Goal: Information Seeking & Learning: Learn about a topic

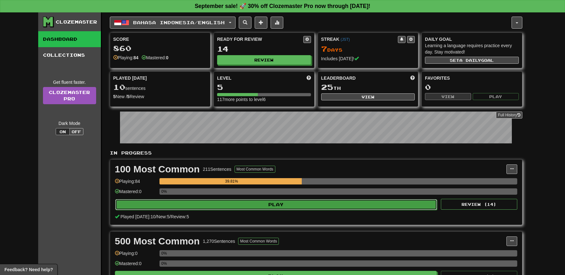
click at [217, 204] on button "Play" at bounding box center [276, 204] width 322 height 11
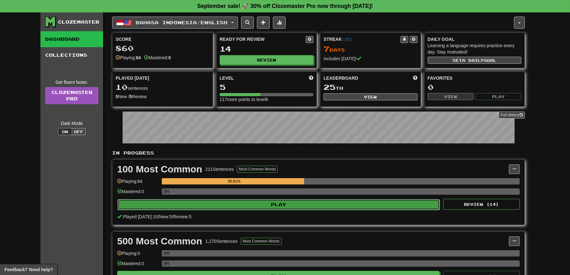
select select "**"
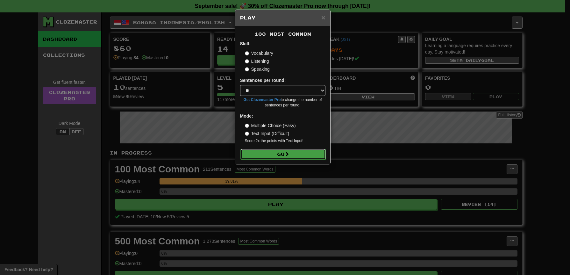
click at [263, 155] on button "Go" at bounding box center [282, 154] width 85 height 11
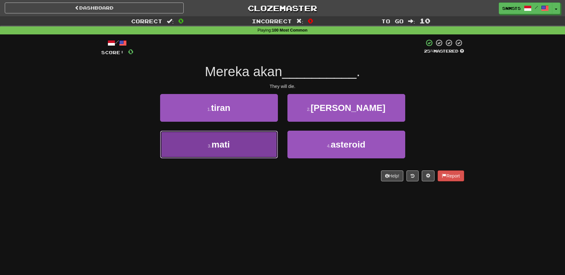
click at [261, 141] on button "3 . mati" at bounding box center [219, 145] width 118 height 28
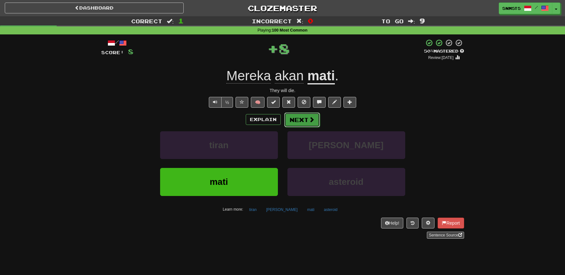
click at [302, 122] on button "Next" at bounding box center [302, 119] width 36 height 15
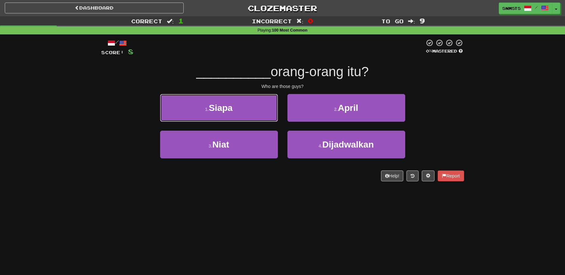
click at [261, 110] on button "1 . Siapa" at bounding box center [219, 108] width 118 height 28
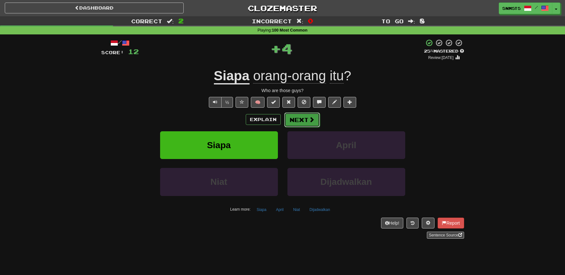
click at [292, 119] on button "Next" at bounding box center [302, 119] width 36 height 15
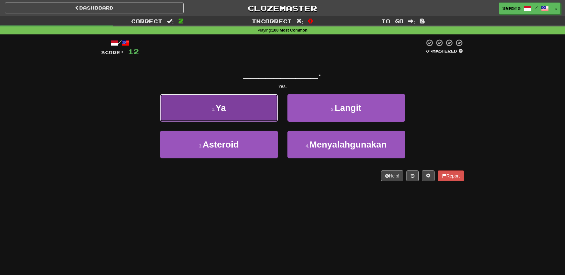
click at [259, 112] on button "1 . Ya" at bounding box center [219, 108] width 118 height 28
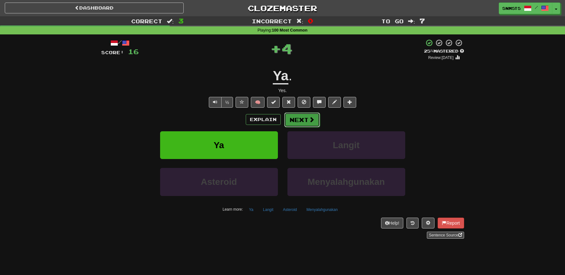
click at [293, 118] on button "Next" at bounding box center [302, 119] width 36 height 15
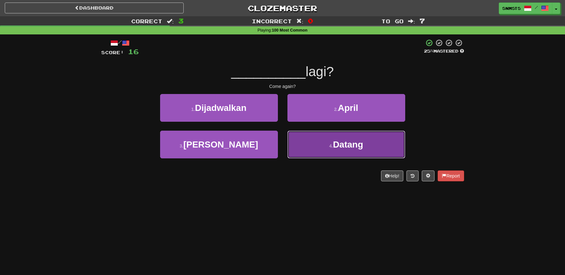
click at [312, 144] on button "4 . Datang" at bounding box center [347, 145] width 118 height 28
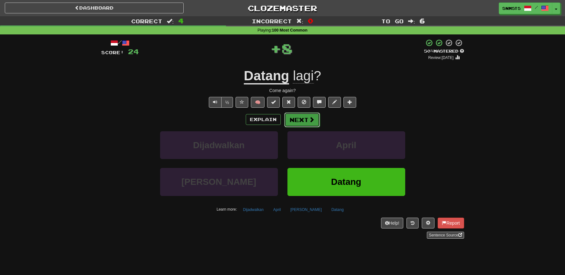
click at [305, 120] on button "Next" at bounding box center [302, 119] width 36 height 15
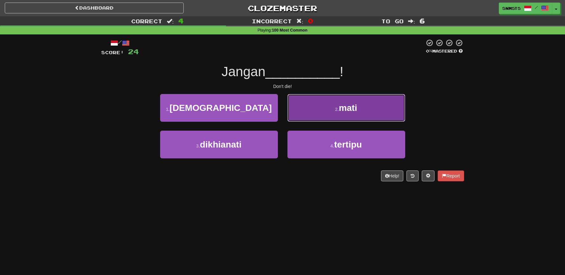
click at [312, 109] on button "2 . mati" at bounding box center [347, 108] width 118 height 28
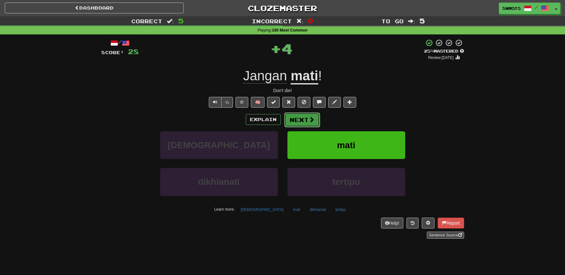
click at [300, 117] on button "Next" at bounding box center [302, 119] width 36 height 15
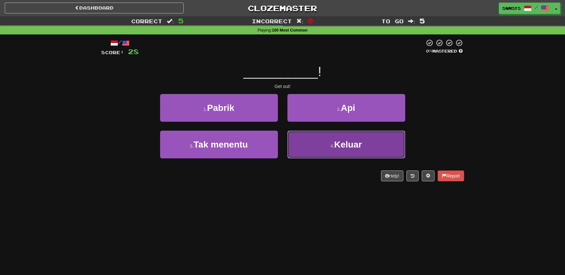
click at [311, 145] on button "4 . Keluar" at bounding box center [347, 145] width 118 height 28
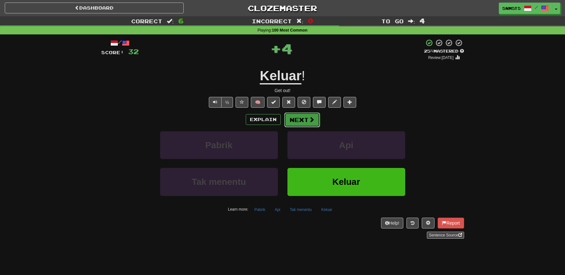
click at [297, 120] on button "Next" at bounding box center [302, 119] width 36 height 15
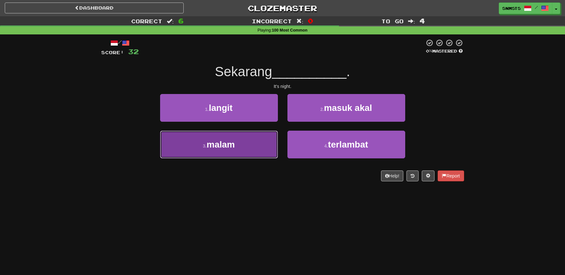
click at [263, 138] on button "3 . malam" at bounding box center [219, 145] width 118 height 28
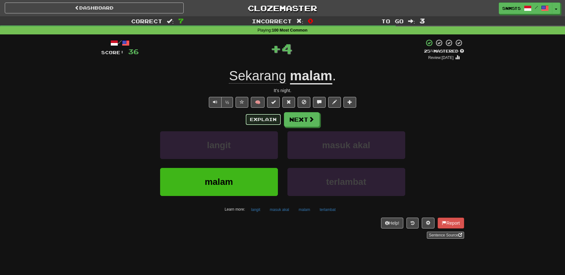
click at [263, 118] on button "Explain" at bounding box center [263, 119] width 35 height 11
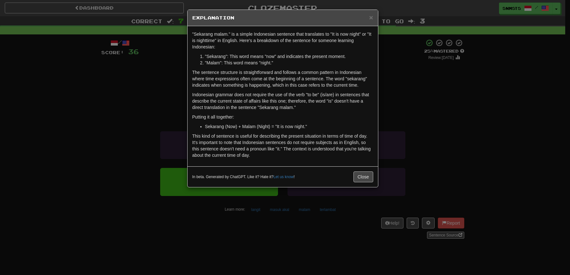
click at [157, 102] on div "× Explanation "Sekarang malam." is a simple Indonesian sentence that translates…" at bounding box center [285, 137] width 570 height 275
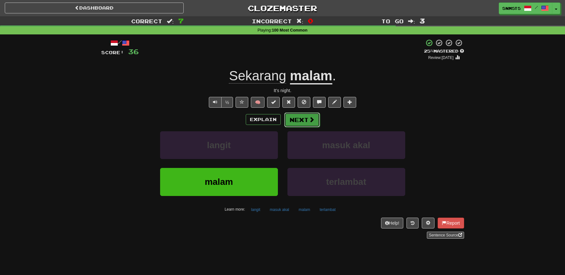
click at [305, 118] on button "Next" at bounding box center [302, 119] width 36 height 15
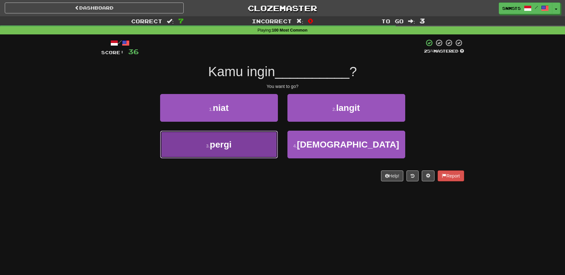
click at [261, 138] on button "3 . pergi" at bounding box center [219, 145] width 118 height 28
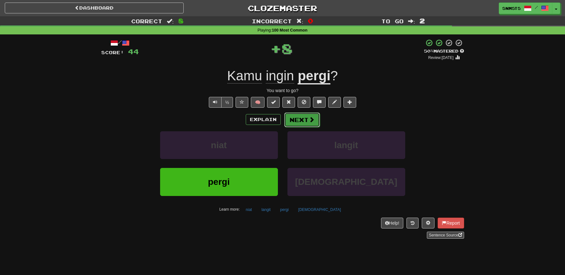
click at [300, 119] on button "Next" at bounding box center [302, 119] width 36 height 15
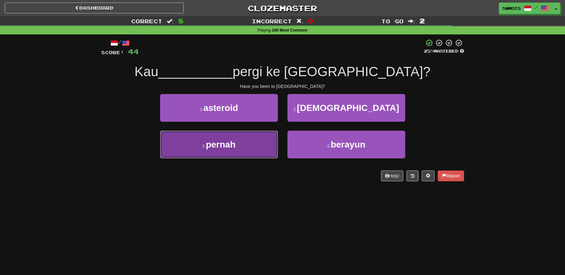
click at [263, 140] on button "3 . pernah" at bounding box center [219, 145] width 118 height 28
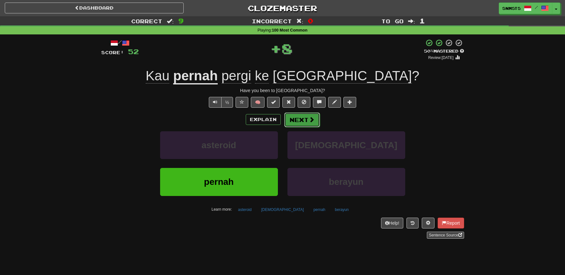
click at [298, 122] on button "Next" at bounding box center [302, 119] width 36 height 15
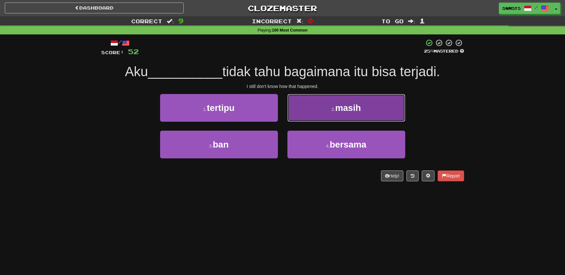
click at [303, 119] on button "2 . masih" at bounding box center [347, 108] width 118 height 28
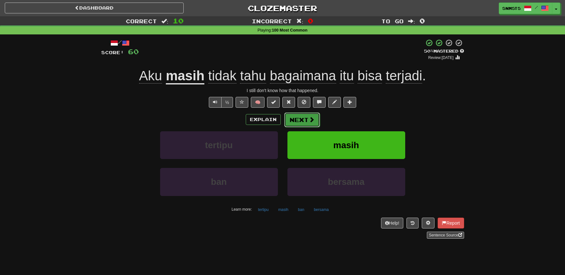
click at [302, 120] on button "Next" at bounding box center [302, 119] width 36 height 15
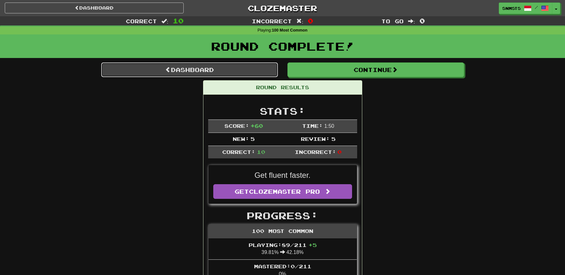
click at [267, 72] on link "Dashboard" at bounding box center [189, 69] width 177 height 15
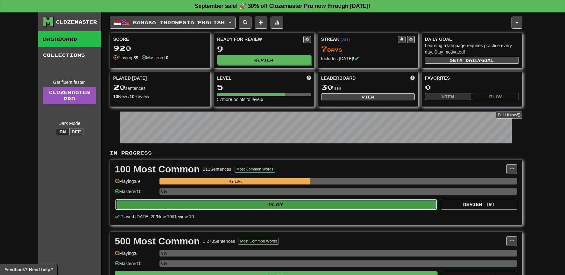
click at [287, 203] on button "Play" at bounding box center [276, 204] width 322 height 11
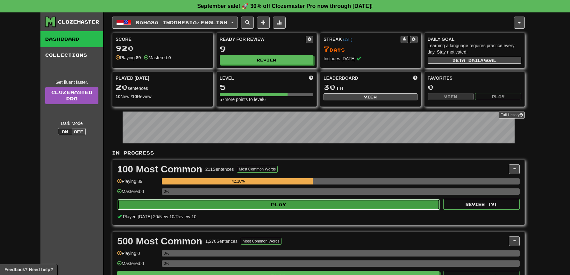
select select "**"
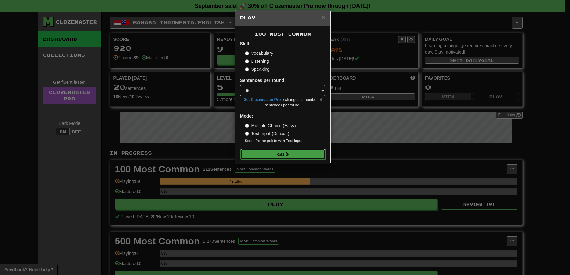
click at [296, 151] on button "Go" at bounding box center [282, 154] width 85 height 11
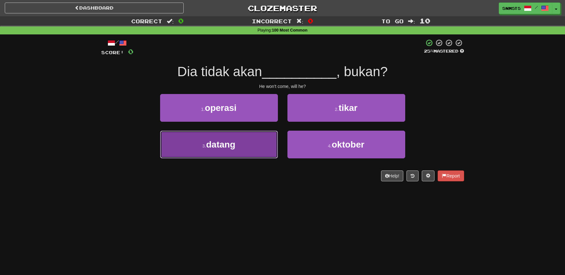
click at [264, 139] on button "3 . datang" at bounding box center [219, 145] width 118 height 28
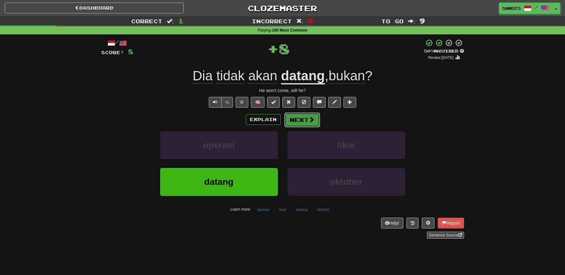
click at [297, 121] on button "Next" at bounding box center [302, 119] width 36 height 15
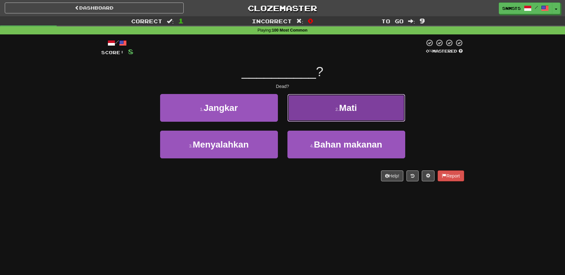
click at [312, 111] on button "2 . Mati" at bounding box center [347, 108] width 118 height 28
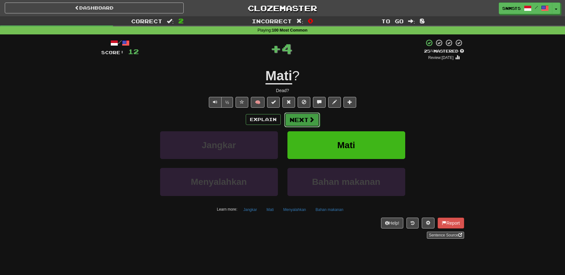
click at [304, 119] on button "Next" at bounding box center [302, 119] width 36 height 15
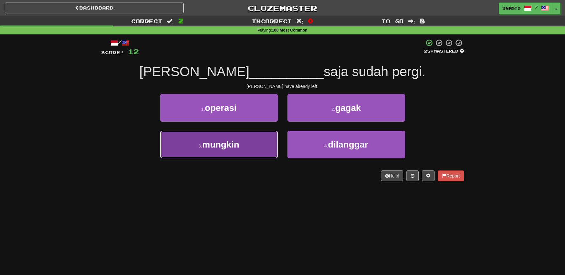
click at [269, 142] on button "3 . mungkin" at bounding box center [219, 145] width 118 height 28
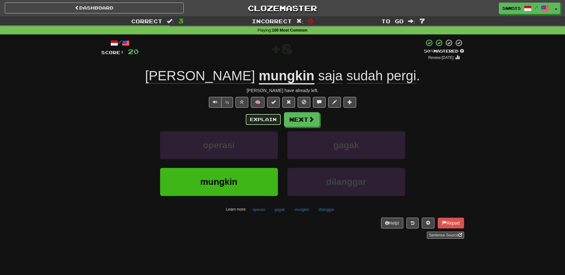
click at [271, 119] on button "Explain" at bounding box center [263, 119] width 35 height 11
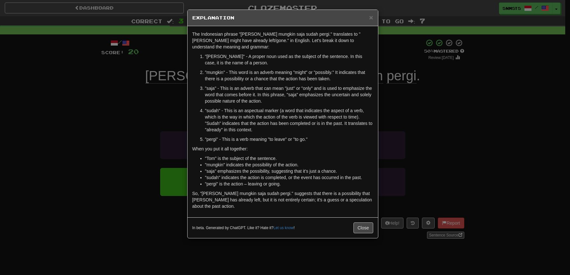
click at [410, 90] on div "× Explanation The Indonesian phrase "Tom mungkin saja sudah pergi." translates …" at bounding box center [285, 137] width 570 height 275
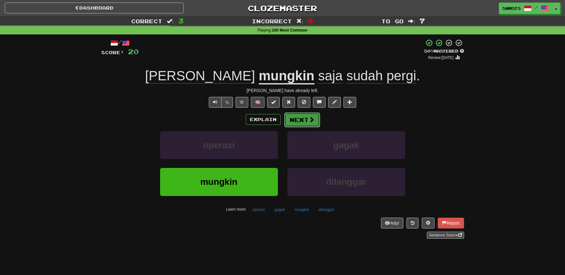
click at [312, 121] on span at bounding box center [312, 120] width 6 height 6
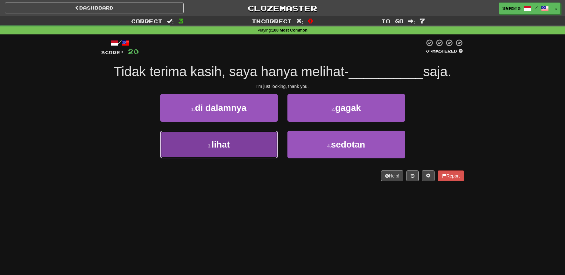
click at [269, 138] on button "3 . lihat" at bounding box center [219, 145] width 118 height 28
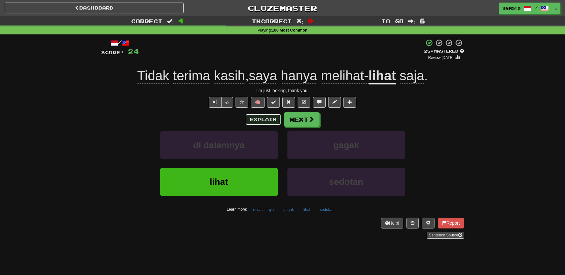
click at [275, 122] on button "Explain" at bounding box center [263, 119] width 35 height 11
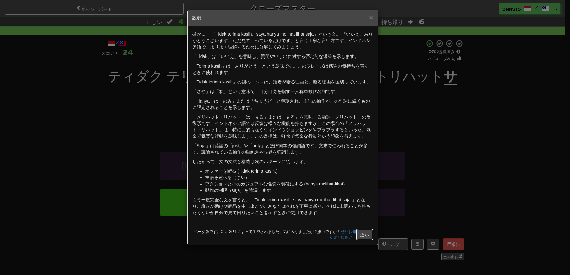
click at [362, 234] on font "近い" at bounding box center [364, 234] width 9 height 5
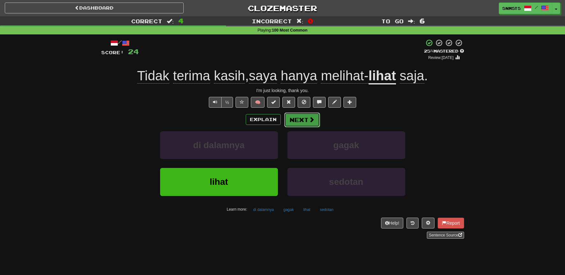
click at [302, 123] on button "Next" at bounding box center [302, 119] width 36 height 15
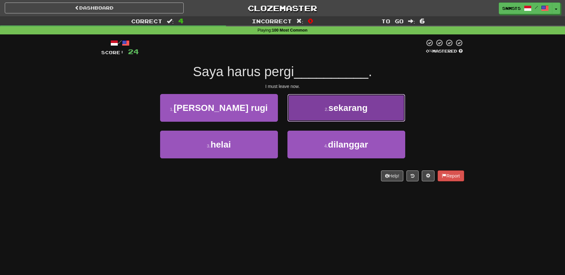
click at [323, 112] on button "2 . sekarang" at bounding box center [347, 108] width 118 height 28
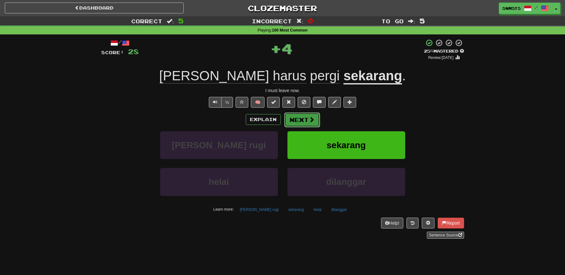
click at [298, 121] on button "Next" at bounding box center [302, 119] width 36 height 15
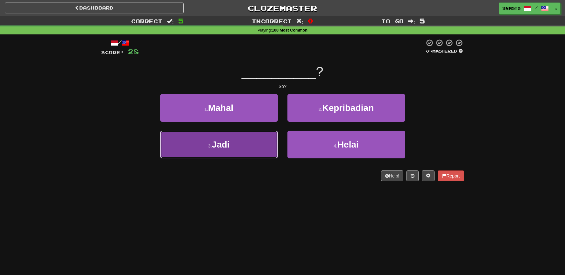
click at [262, 138] on button "3 . Jadi" at bounding box center [219, 145] width 118 height 28
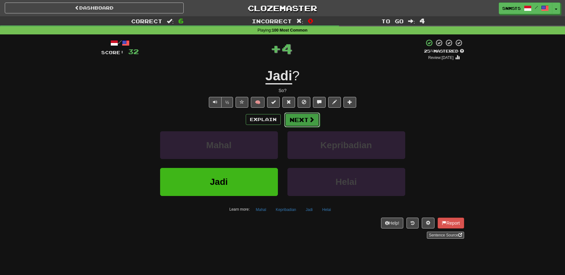
click at [287, 123] on button "Next" at bounding box center [302, 119] width 36 height 15
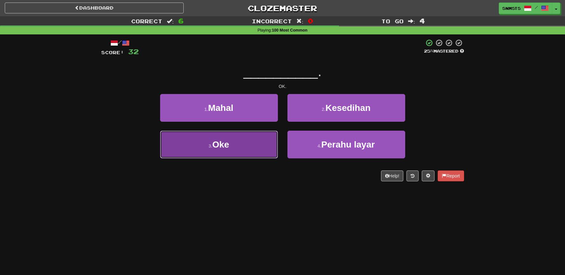
click at [264, 138] on button "3 . Oke" at bounding box center [219, 145] width 118 height 28
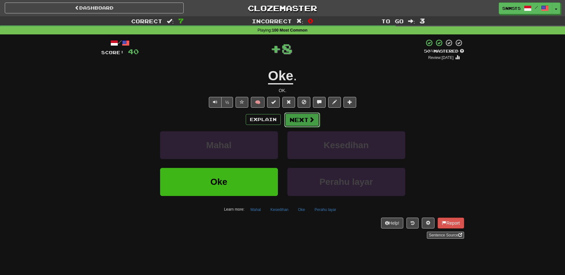
click at [291, 122] on button "Next" at bounding box center [302, 119] width 36 height 15
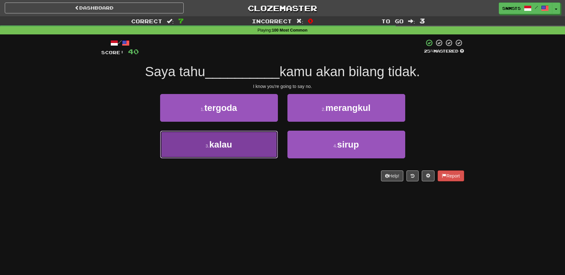
click at [270, 135] on button "3 . kalau" at bounding box center [219, 145] width 118 height 28
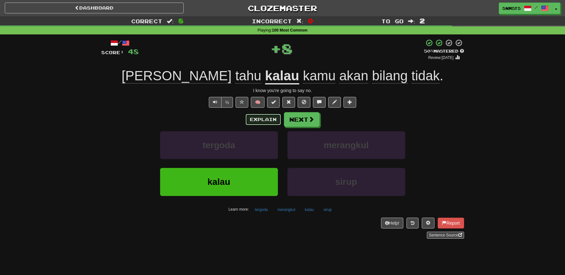
click at [271, 123] on button "Explain" at bounding box center [263, 119] width 35 height 11
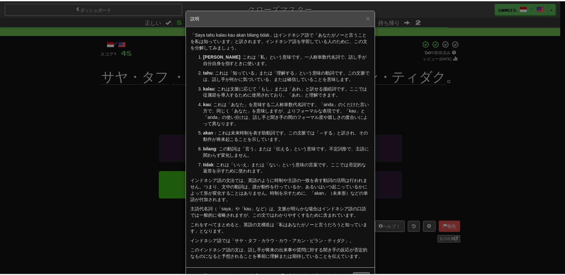
scroll to position [25, 0]
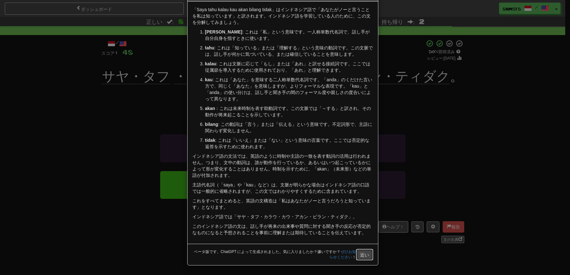
click at [360, 254] on font "近い" at bounding box center [364, 254] width 9 height 5
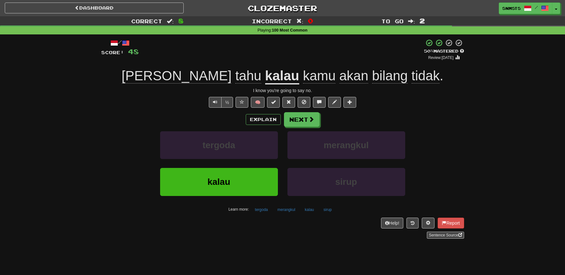
click at [474, 78] on div "Correct : 8 Incorrect : 0 To go : 2 Playing : 100 Most Common / Score: 48 + 8 5…" at bounding box center [282, 131] width 565 height 231
click at [306, 120] on button "Next" at bounding box center [302, 119] width 36 height 15
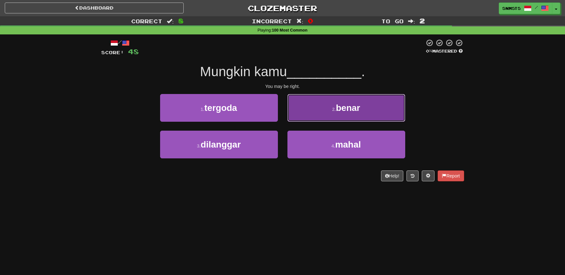
click at [329, 107] on button "2 . benar" at bounding box center [347, 108] width 118 height 28
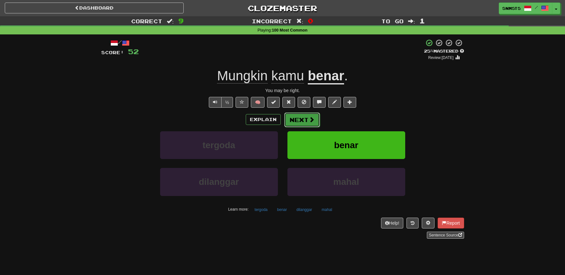
click at [310, 119] on span at bounding box center [312, 120] width 6 height 6
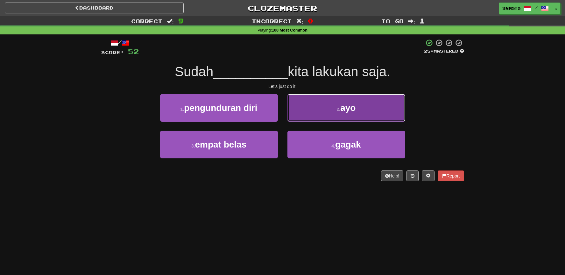
click at [316, 111] on button "2 . ayo" at bounding box center [347, 108] width 118 height 28
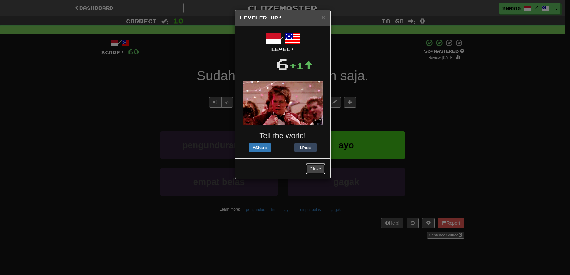
click at [315, 168] on button "Close" at bounding box center [316, 168] width 20 height 11
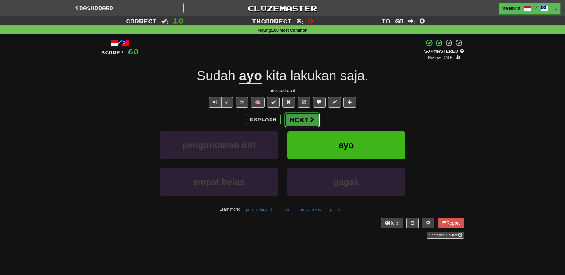
click at [298, 120] on button "Next" at bounding box center [302, 119] width 36 height 15
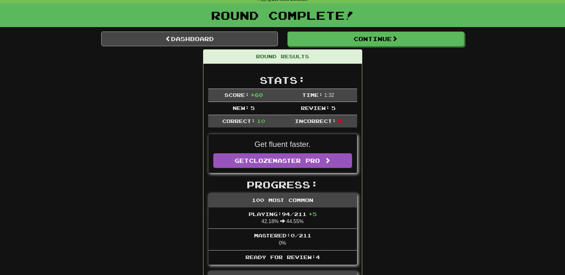
scroll to position [0, 0]
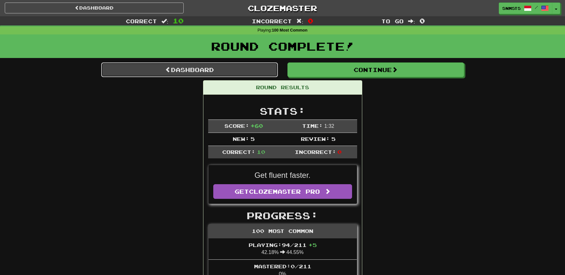
click at [258, 70] on link "Dashboard" at bounding box center [189, 69] width 177 height 15
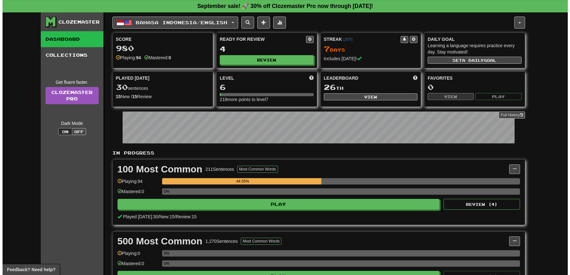
scroll to position [30, 0]
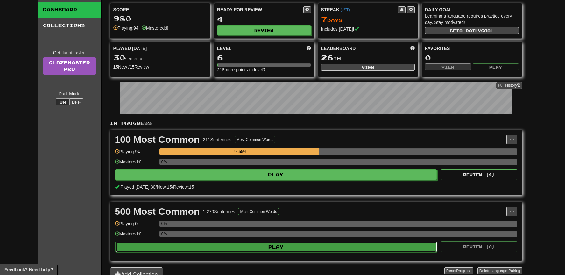
click at [214, 248] on button "Play" at bounding box center [276, 246] width 322 height 11
select select "**"
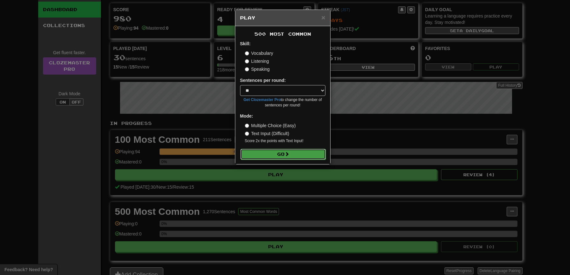
click at [269, 156] on button "Go" at bounding box center [282, 154] width 85 height 11
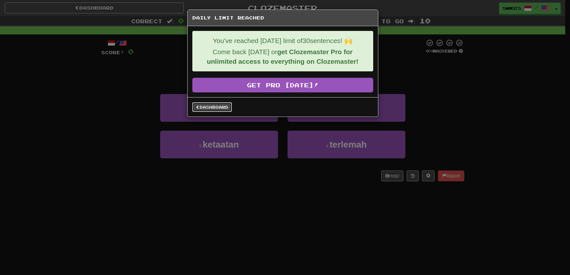
click at [222, 108] on link "Dashboard" at bounding box center [211, 107] width 39 height 10
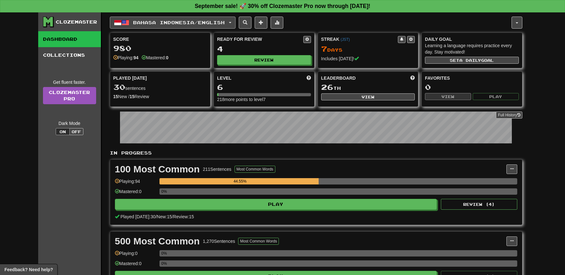
click at [133, 23] on span "Bahasa Indonesia / English" at bounding box center [179, 22] width 92 height 5
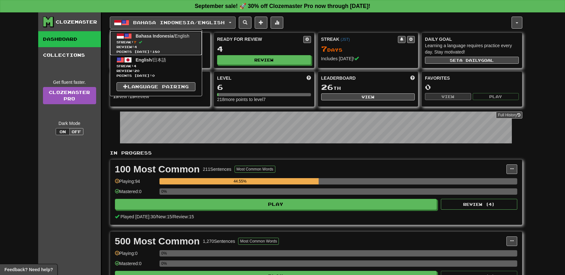
click at [140, 42] on span "Streak: 7" at bounding box center [156, 42] width 79 height 5
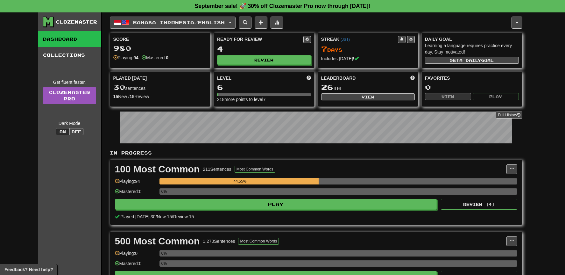
click at [223, 25] on button "Bahasa Indonesia / English" at bounding box center [173, 23] width 126 height 12
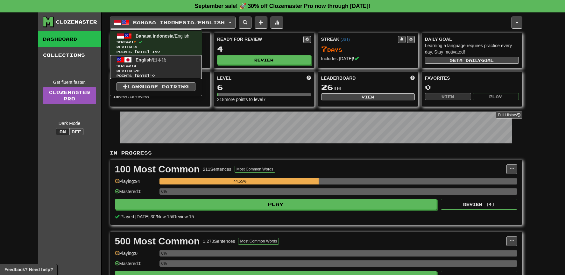
click at [172, 58] on link "English / 日本語 Streak: 4 Review: 20 Points [DATE]: 0" at bounding box center [156, 67] width 92 height 24
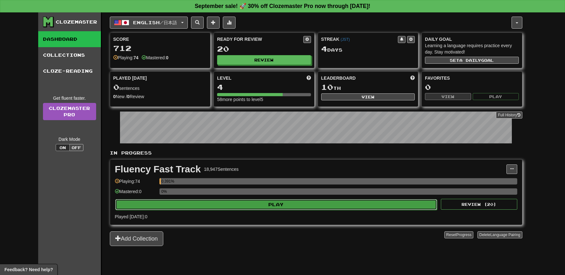
click at [292, 209] on button "Play" at bounding box center [276, 204] width 322 height 11
select select "**"
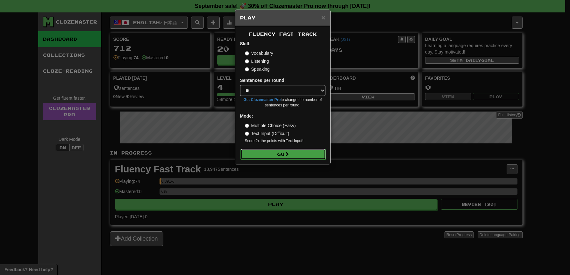
click at [287, 155] on span at bounding box center [287, 154] width 4 height 4
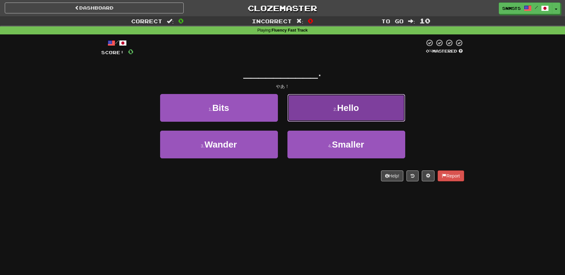
click at [313, 105] on button "2 . Hello" at bounding box center [347, 108] width 118 height 28
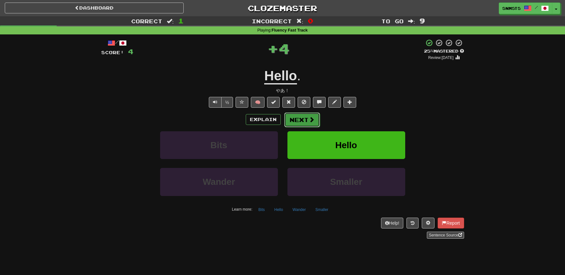
click at [292, 117] on button "Next" at bounding box center [302, 119] width 36 height 15
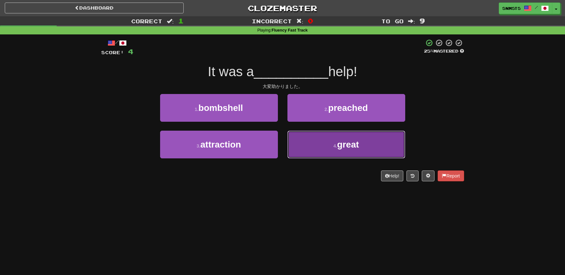
click at [313, 145] on button "4 . great" at bounding box center [347, 145] width 118 height 28
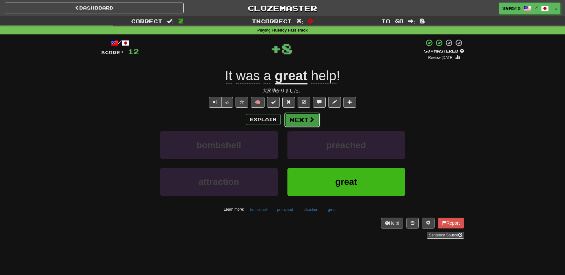
click at [303, 122] on button "Next" at bounding box center [302, 119] width 36 height 15
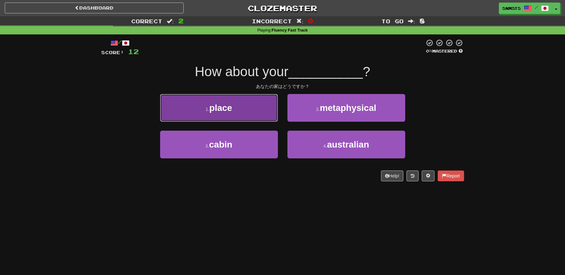
click at [259, 111] on button "1 . place" at bounding box center [219, 108] width 118 height 28
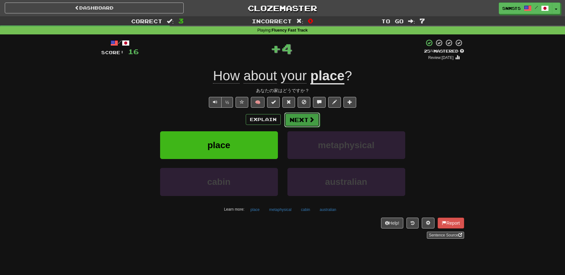
click at [294, 118] on button "Next" at bounding box center [302, 119] width 36 height 15
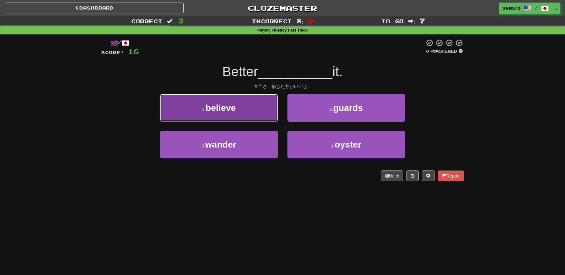
click at [261, 117] on button "1 . believe" at bounding box center [219, 108] width 118 height 28
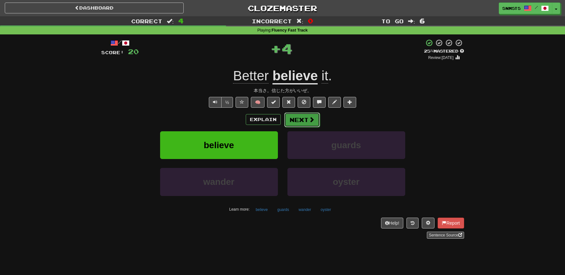
click at [301, 118] on button "Next" at bounding box center [302, 119] width 36 height 15
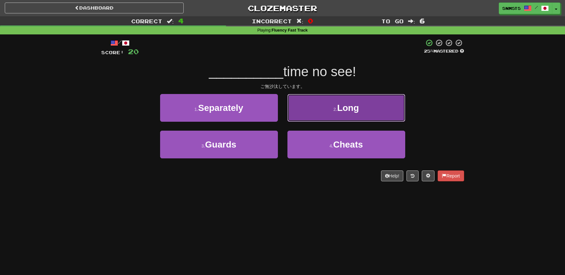
click at [307, 116] on button "2 . Long" at bounding box center [347, 108] width 118 height 28
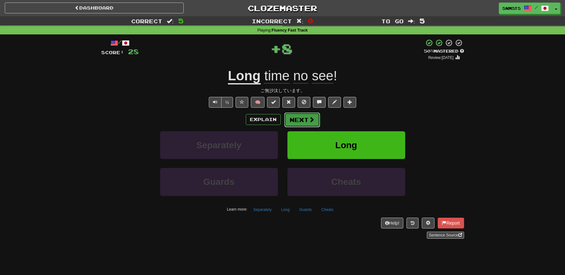
click at [299, 121] on button "Next" at bounding box center [302, 119] width 36 height 15
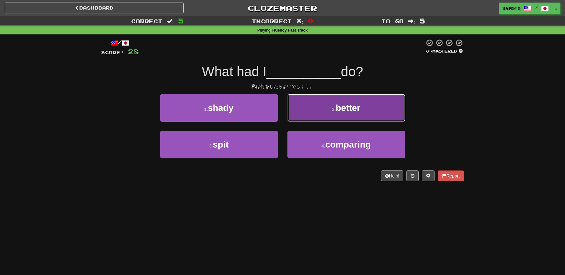
click at [311, 118] on button "2 . better" at bounding box center [347, 108] width 118 height 28
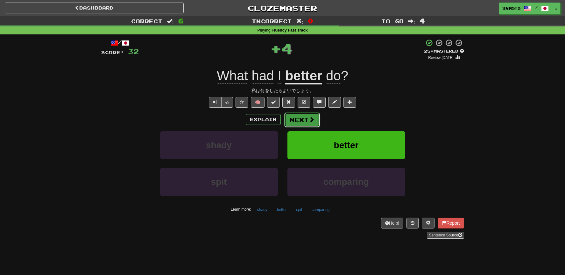
click at [307, 121] on button "Next" at bounding box center [302, 119] width 36 height 15
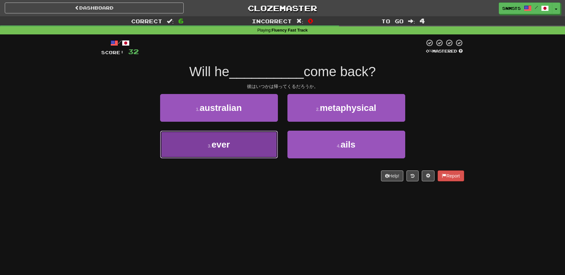
click at [262, 142] on button "3 . ever" at bounding box center [219, 145] width 118 height 28
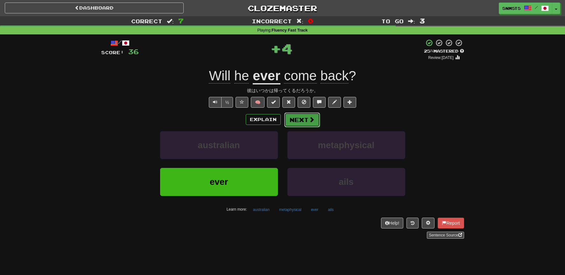
click at [292, 122] on button "Next" at bounding box center [302, 119] width 36 height 15
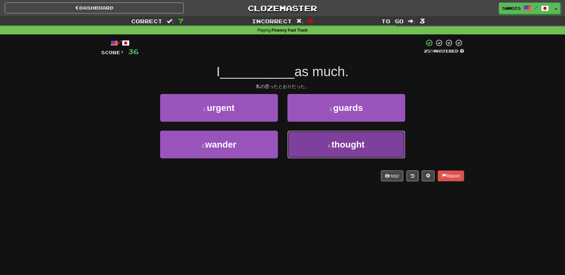
click at [300, 141] on button "4 . thought" at bounding box center [347, 145] width 118 height 28
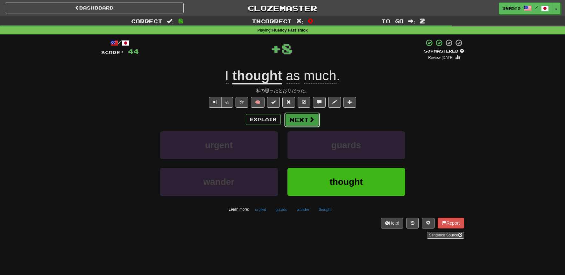
click at [299, 120] on button "Next" at bounding box center [302, 119] width 36 height 15
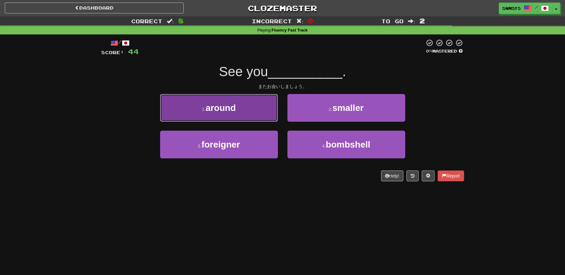
click at [268, 115] on button "1 . around" at bounding box center [219, 108] width 118 height 28
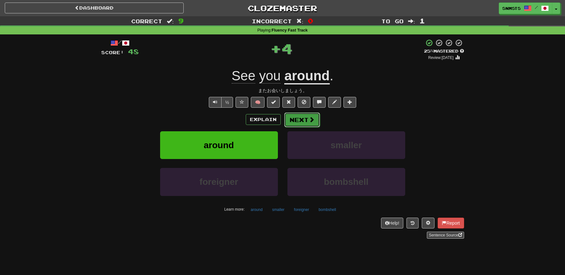
click at [295, 121] on button "Next" at bounding box center [302, 119] width 36 height 15
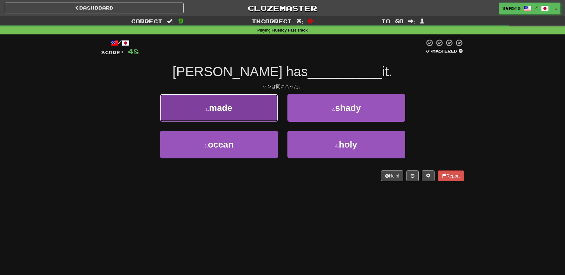
click at [263, 118] on button "1 . made" at bounding box center [219, 108] width 118 height 28
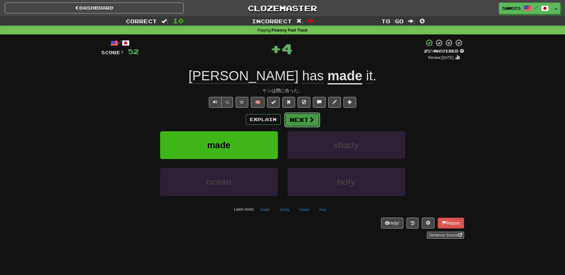
click at [298, 119] on button "Next" at bounding box center [302, 119] width 36 height 15
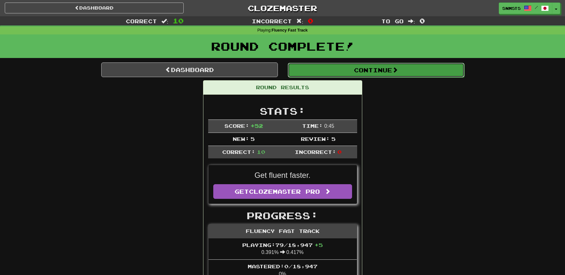
click at [349, 70] on button "Continue" at bounding box center [376, 70] width 177 height 15
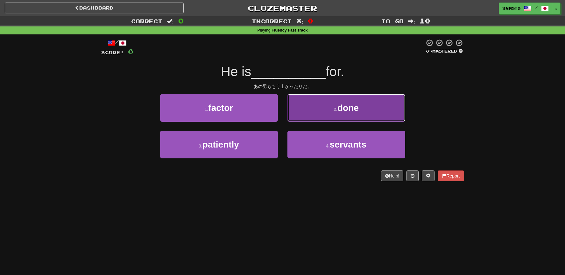
click at [307, 113] on button "2 . done" at bounding box center [347, 108] width 118 height 28
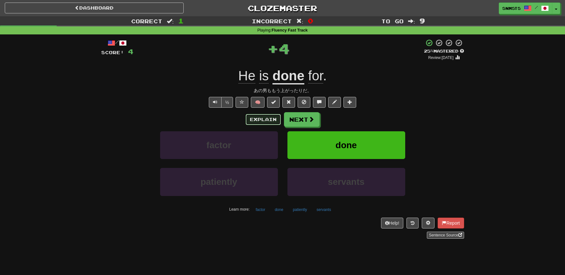
click at [275, 121] on button "Explain" at bounding box center [263, 119] width 35 height 11
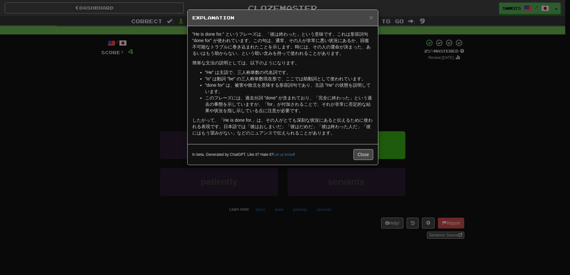
click at [427, 95] on div "× Explanation "He is done for." というフレーズは、「彼は終わった」という意味です。これは形容詞句 "done for" が使わ…" at bounding box center [285, 137] width 570 height 275
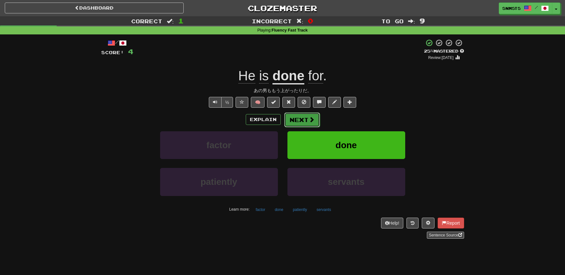
click at [311, 118] on span at bounding box center [312, 120] width 6 height 6
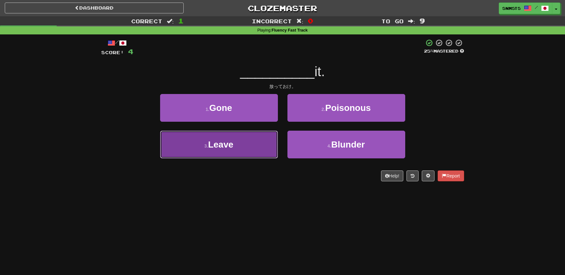
click at [259, 140] on button "3 . Leave" at bounding box center [219, 145] width 118 height 28
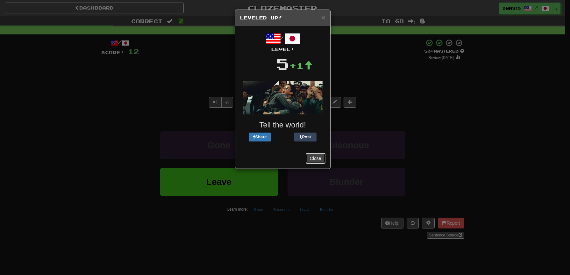
click at [312, 156] on button "Close" at bounding box center [316, 158] width 20 height 11
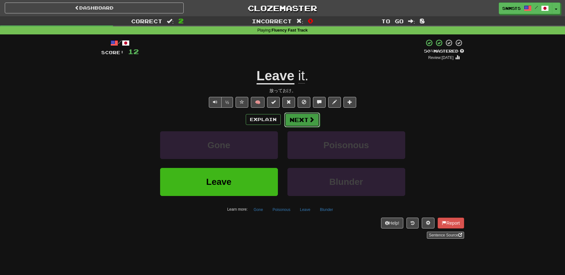
click at [297, 120] on button "Next" at bounding box center [302, 119] width 36 height 15
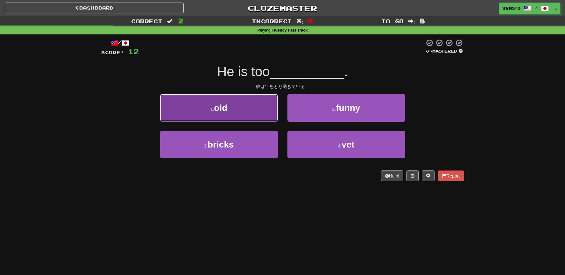
click at [272, 120] on button "1 . old" at bounding box center [219, 108] width 118 height 28
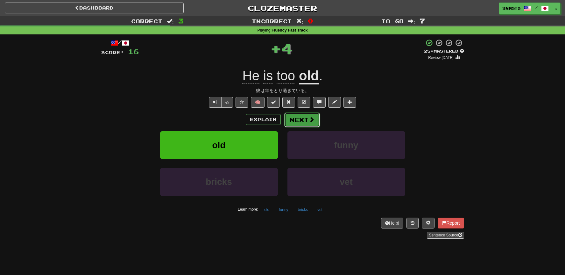
click at [297, 119] on button "Next" at bounding box center [302, 119] width 36 height 15
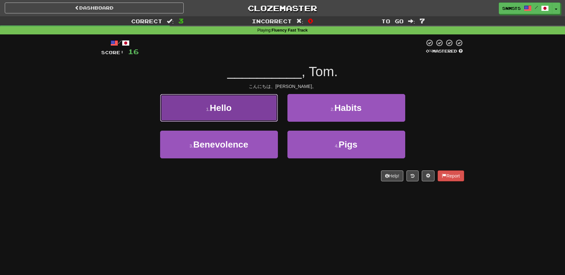
click at [268, 114] on button "1 . Hello" at bounding box center [219, 108] width 118 height 28
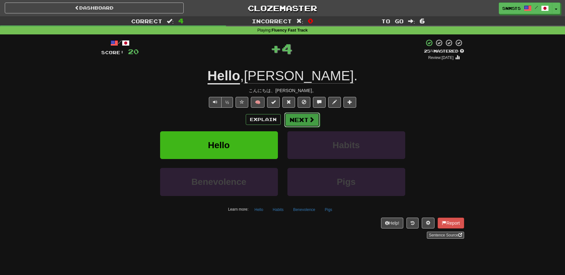
click at [300, 118] on button "Next" at bounding box center [302, 119] width 36 height 15
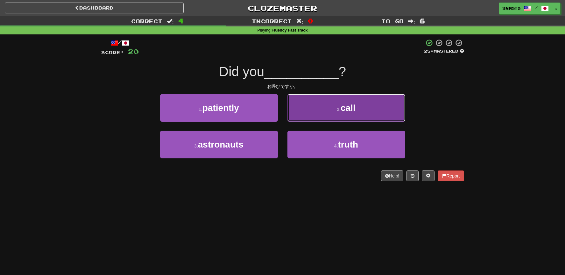
click at [310, 115] on button "2 . call" at bounding box center [347, 108] width 118 height 28
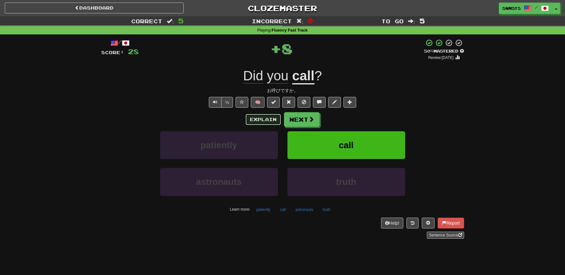
click at [274, 120] on button "Explain" at bounding box center [263, 119] width 35 height 11
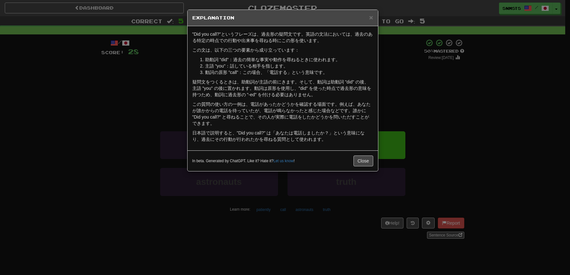
click at [153, 89] on div "× Explanation "Did you call?"というフレーズは、過去形の疑問文です。英語の文法においては、過去のある特定の時点での行動や出来事を尋…" at bounding box center [285, 137] width 570 height 275
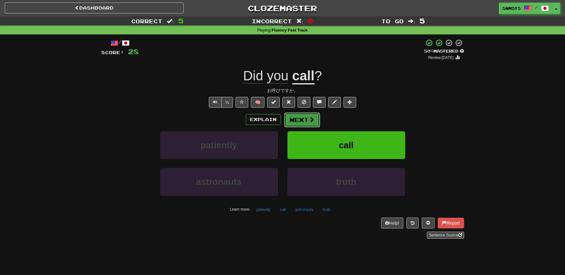
click at [299, 120] on button "Next" at bounding box center [302, 119] width 36 height 15
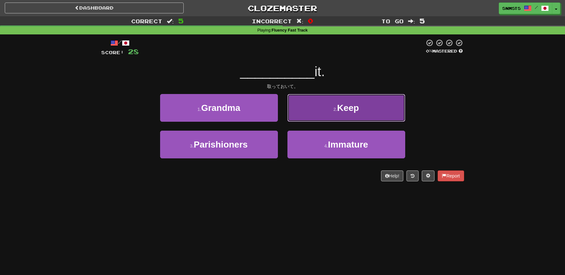
click at [314, 112] on button "2 . Keep" at bounding box center [347, 108] width 118 height 28
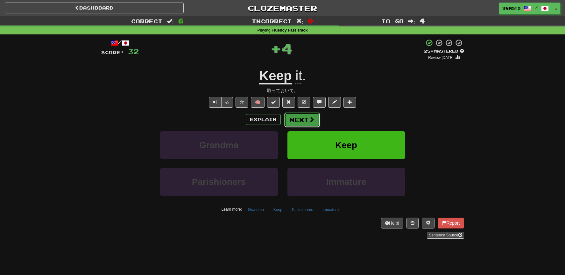
click at [310, 121] on span at bounding box center [312, 120] width 6 height 6
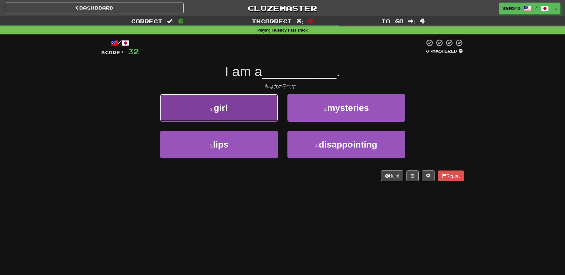
click at [265, 111] on button "1 . girl" at bounding box center [219, 108] width 118 height 28
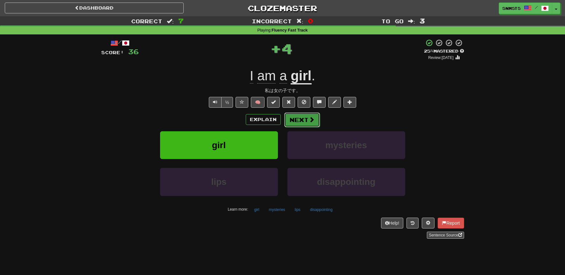
click at [303, 119] on button "Next" at bounding box center [302, 119] width 36 height 15
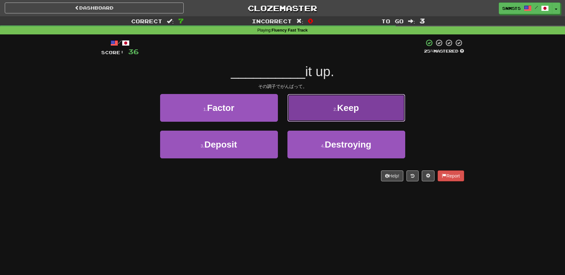
click at [316, 110] on button "2 . Keep" at bounding box center [347, 108] width 118 height 28
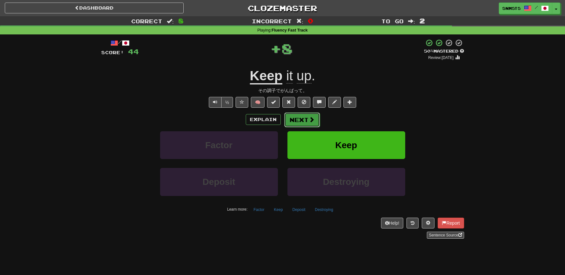
click at [310, 117] on span at bounding box center [312, 120] width 6 height 6
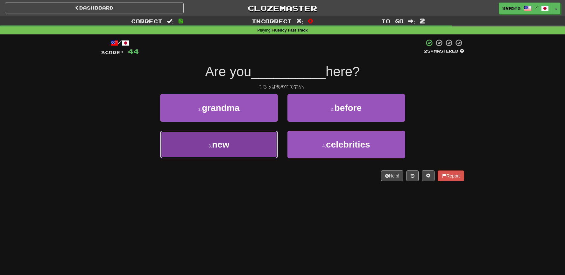
click at [259, 144] on button "3 . new" at bounding box center [219, 145] width 118 height 28
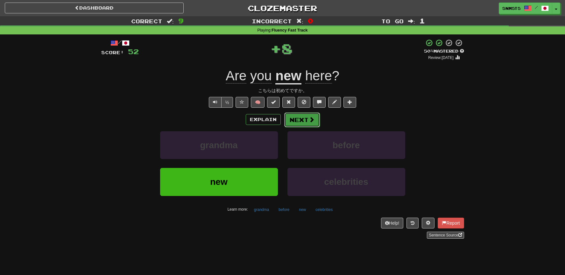
click at [294, 123] on button "Next" at bounding box center [302, 119] width 36 height 15
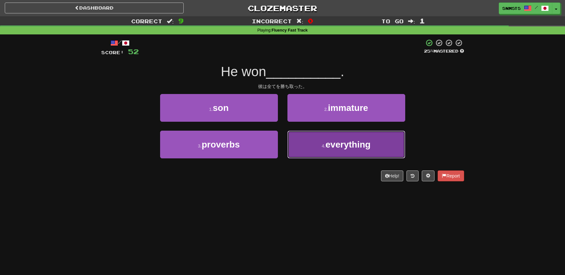
click at [312, 138] on button "4 . everything" at bounding box center [347, 145] width 118 height 28
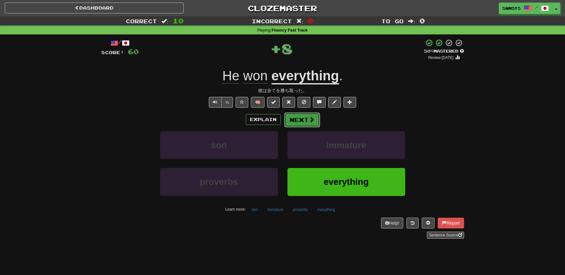
click at [310, 124] on button "Next" at bounding box center [302, 119] width 36 height 15
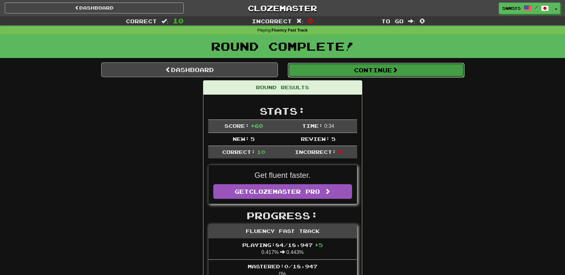
click at [366, 69] on button "Continue" at bounding box center [376, 70] width 177 height 15
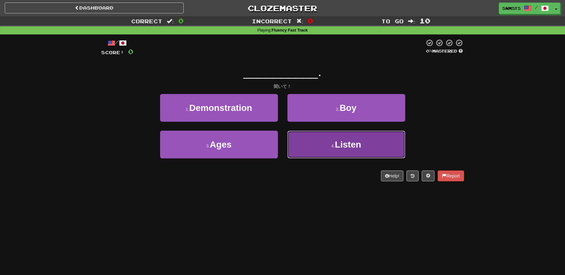
click at [300, 141] on button "4 . Listen" at bounding box center [347, 145] width 118 height 28
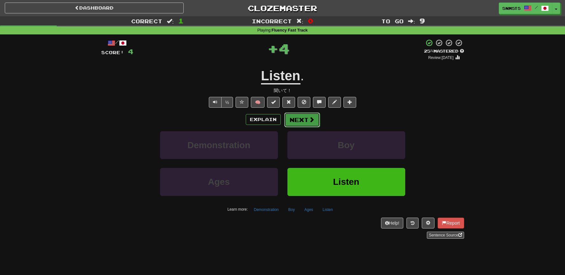
click at [298, 121] on button "Next" at bounding box center [302, 119] width 36 height 15
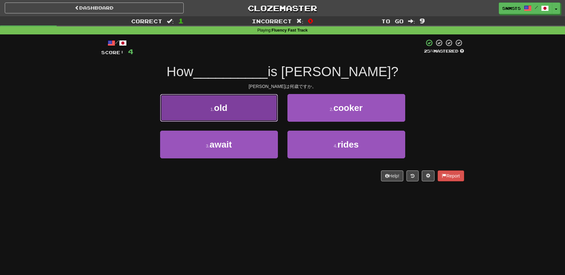
click at [268, 117] on button "1 . old" at bounding box center [219, 108] width 118 height 28
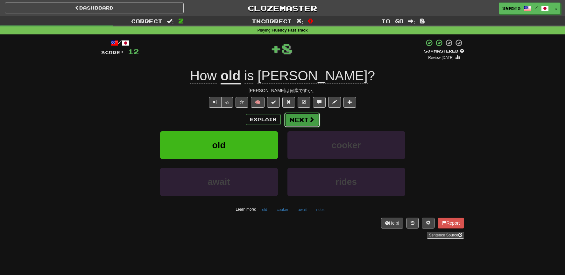
click at [301, 121] on button "Next" at bounding box center [302, 119] width 36 height 15
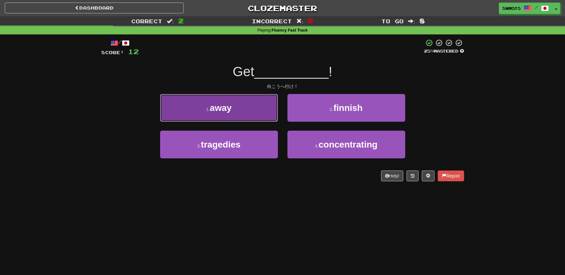
click at [267, 118] on button "1 . away" at bounding box center [219, 108] width 118 height 28
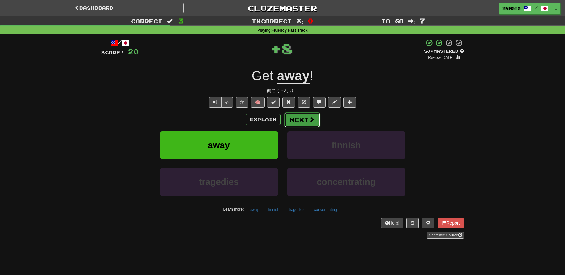
click at [299, 115] on button "Next" at bounding box center [302, 119] width 36 height 15
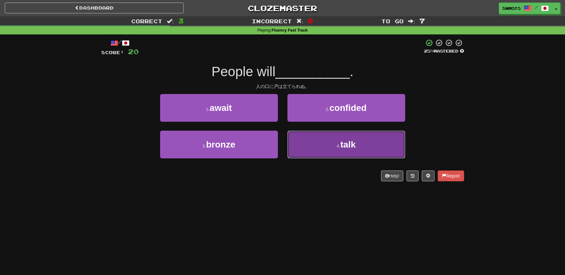
click at [303, 137] on button "4 . talk" at bounding box center [347, 145] width 118 height 28
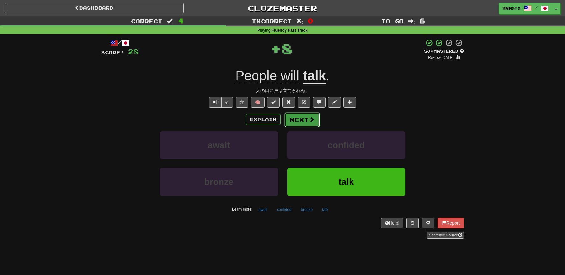
click at [300, 123] on button "Next" at bounding box center [302, 119] width 36 height 15
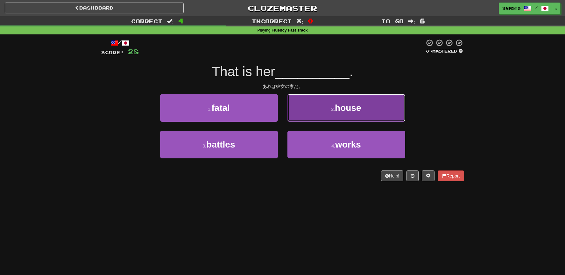
click at [299, 117] on button "2 . house" at bounding box center [347, 108] width 118 height 28
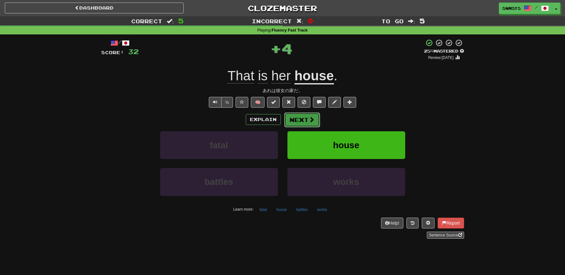
click at [297, 121] on button "Next" at bounding box center [302, 119] width 36 height 15
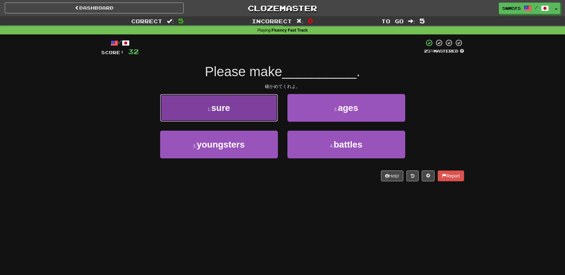
click at [269, 117] on button "1 . sure" at bounding box center [219, 108] width 118 height 28
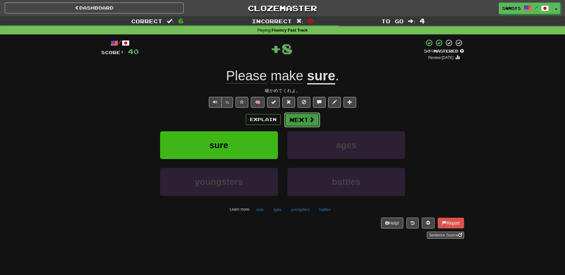
click at [295, 118] on button "Next" at bounding box center [302, 119] width 36 height 15
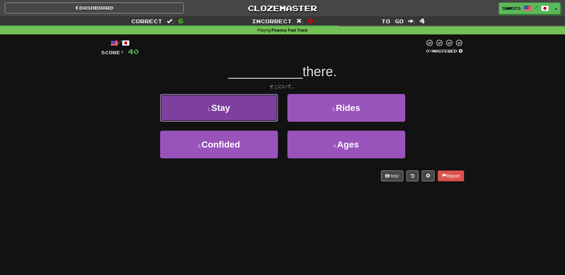
click at [261, 119] on button "1 . Stay" at bounding box center [219, 108] width 118 height 28
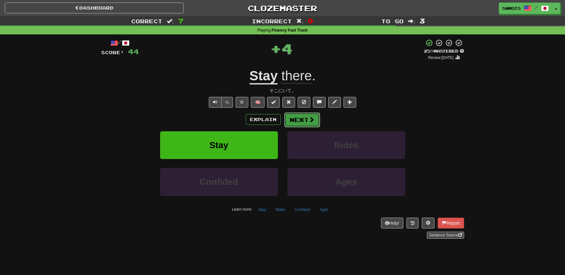
click at [291, 121] on button "Next" at bounding box center [302, 119] width 36 height 15
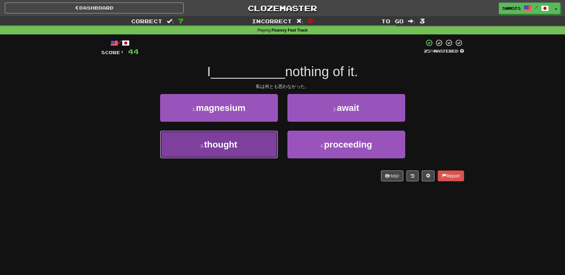
click at [263, 142] on button "3 . thought" at bounding box center [219, 145] width 118 height 28
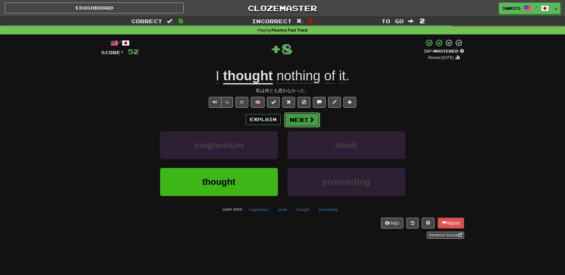
click at [295, 123] on button "Next" at bounding box center [302, 119] width 36 height 15
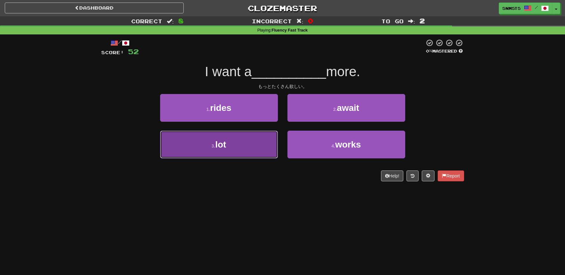
click at [261, 142] on button "3 . lot" at bounding box center [219, 145] width 118 height 28
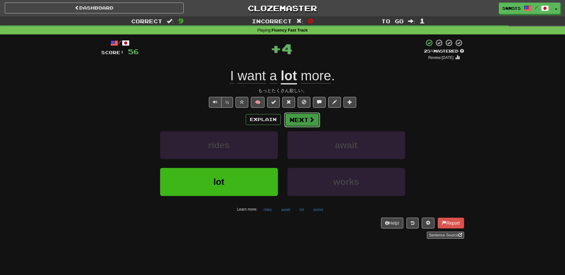
click at [292, 122] on button "Next" at bounding box center [302, 119] width 36 height 15
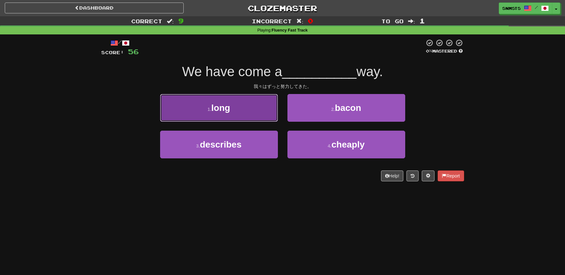
click at [271, 116] on button "1 . long" at bounding box center [219, 108] width 118 height 28
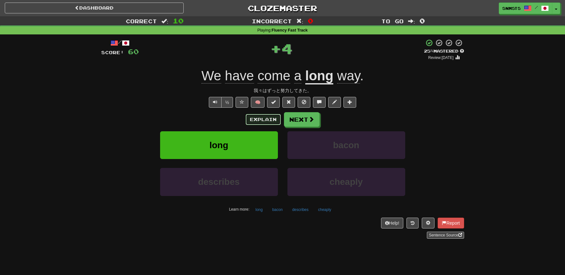
click at [273, 118] on button "Explain" at bounding box center [263, 119] width 35 height 11
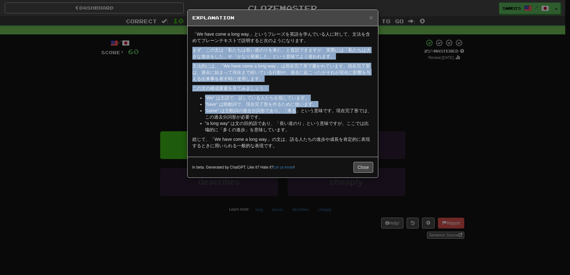
drag, startPoint x: 206, startPoint y: 46, endPoint x: 299, endPoint y: 110, distance: 112.7
click at [299, 110] on div "「We have come a long way.」というフレーズを英語を学んでいる人に対して、文法を含めてプレーンテキストで説明すると次のようになります。 …" at bounding box center [283, 91] width 190 height 131
click at [266, 124] on li ""a long way" は文の目的語であり、「長い道のり」という意味ですが、ここでは比喩的に「多くの進歩」を意味しています。" at bounding box center [289, 126] width 168 height 13
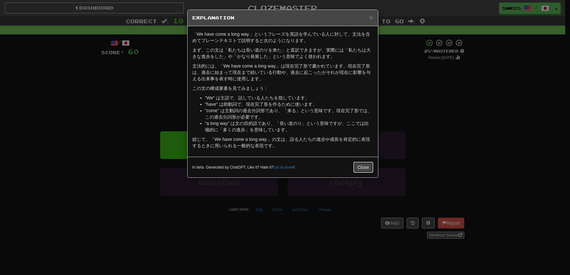
click at [359, 167] on button "Close" at bounding box center [363, 167] width 20 height 11
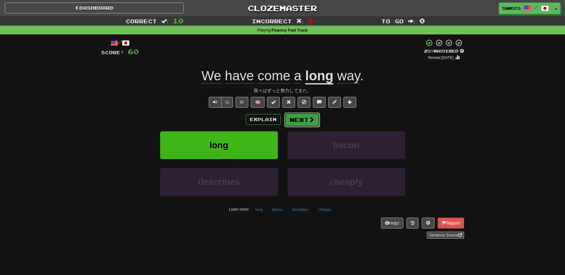
click at [313, 120] on span at bounding box center [312, 120] width 6 height 6
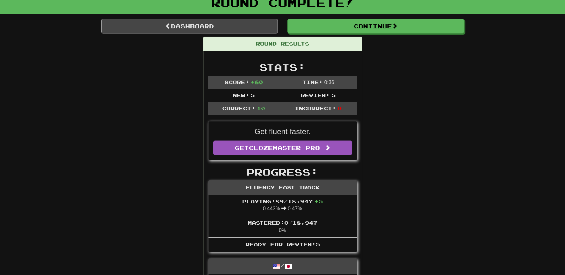
scroll to position [26, 0]
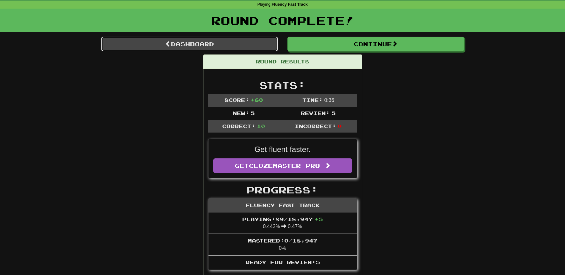
click at [263, 48] on link "Dashboard" at bounding box center [189, 44] width 177 height 15
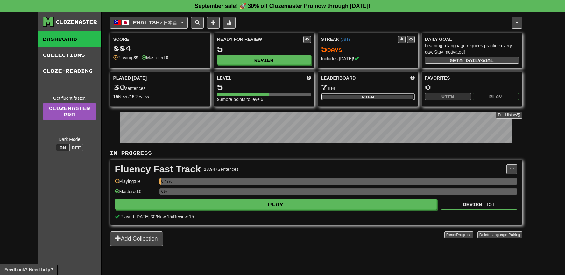
click at [355, 95] on button "View" at bounding box center [368, 96] width 94 height 7
select select "**********"
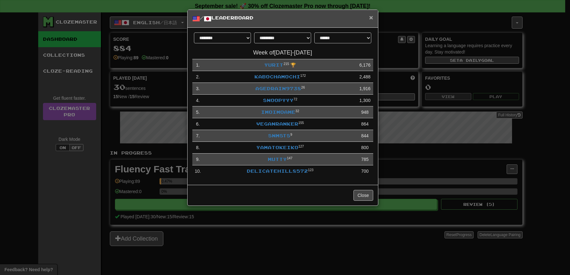
click at [369, 19] on span "×" at bounding box center [371, 17] width 4 height 7
